Goal: Find specific page/section: Find specific page/section

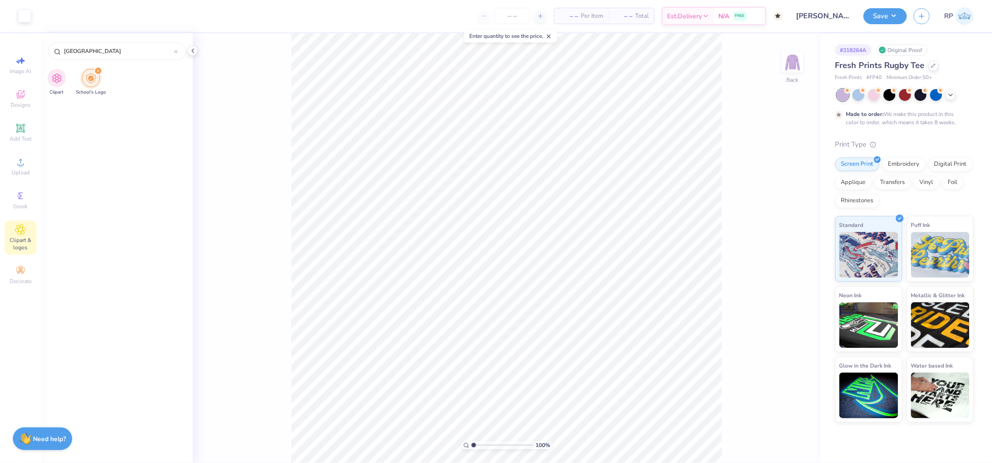
scroll to position [1788, 0]
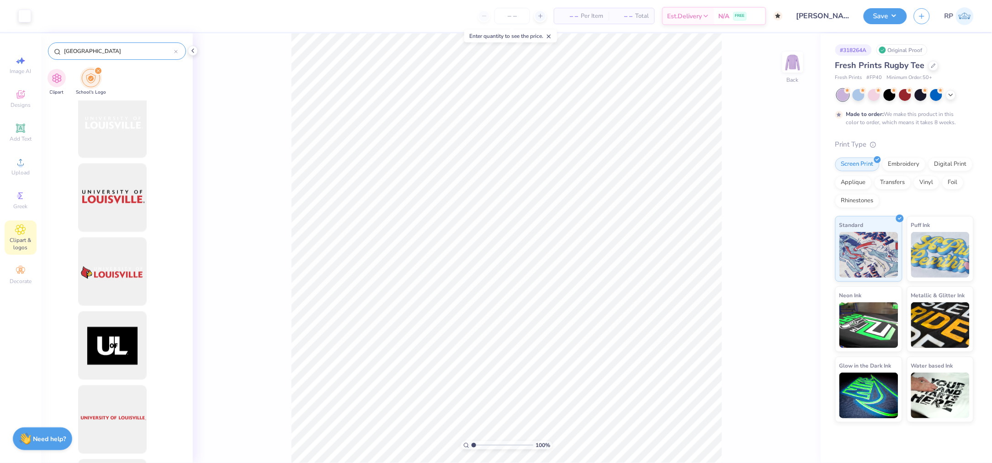
click at [122, 55] on input "[GEOGRAPHIC_DATA]" at bounding box center [118, 51] width 111 height 9
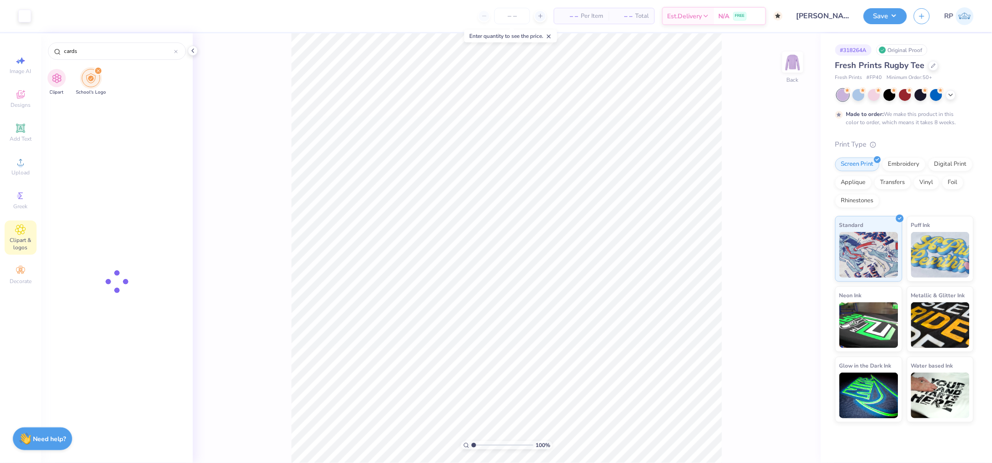
type input "cards"
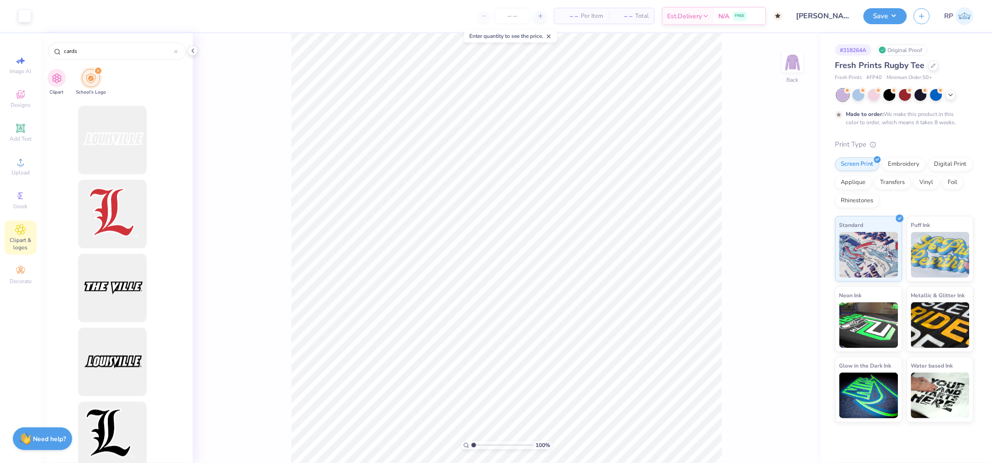
scroll to position [366, 0]
click at [22, 91] on icon at bounding box center [20, 94] width 11 height 11
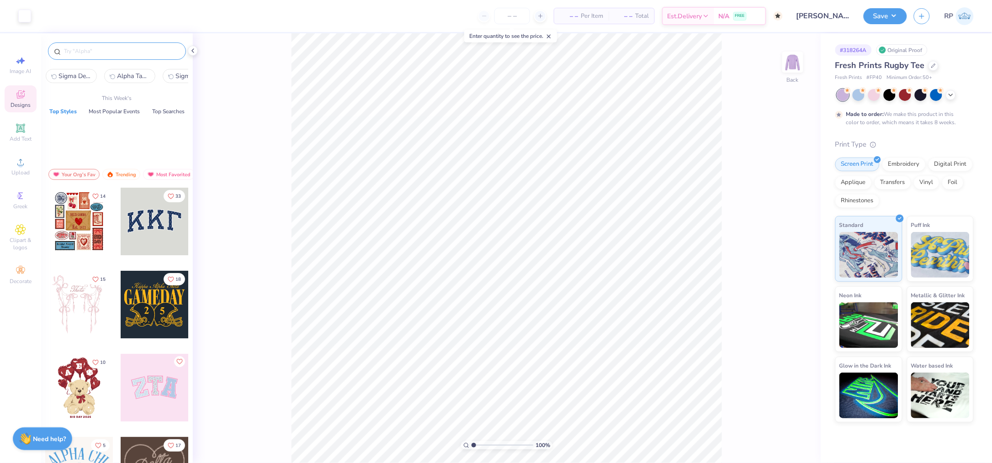
click at [122, 55] on input "text" at bounding box center [121, 51] width 117 height 9
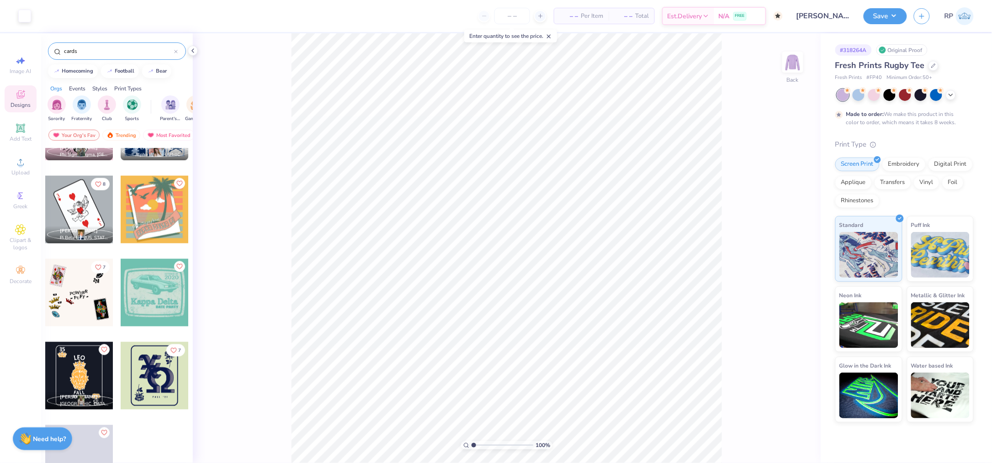
scroll to position [1821, 0]
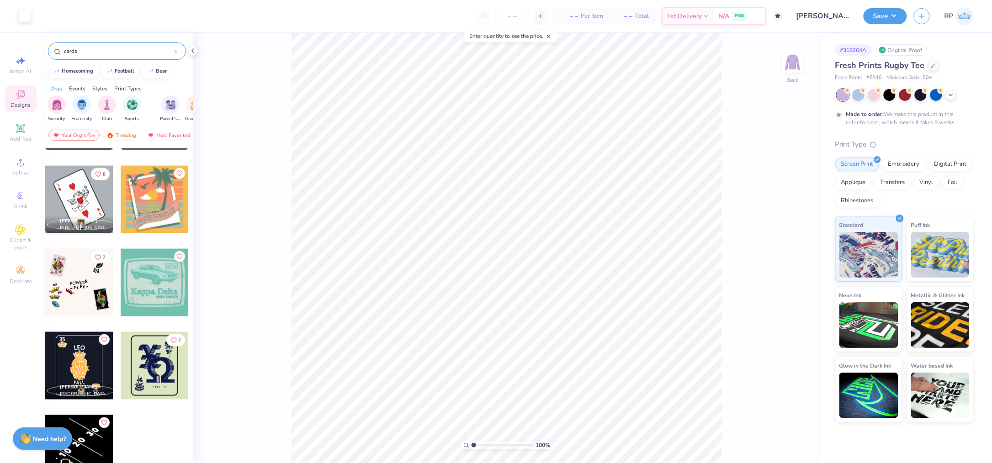
type input "cards"
